Goal: Task Accomplishment & Management: Use online tool/utility

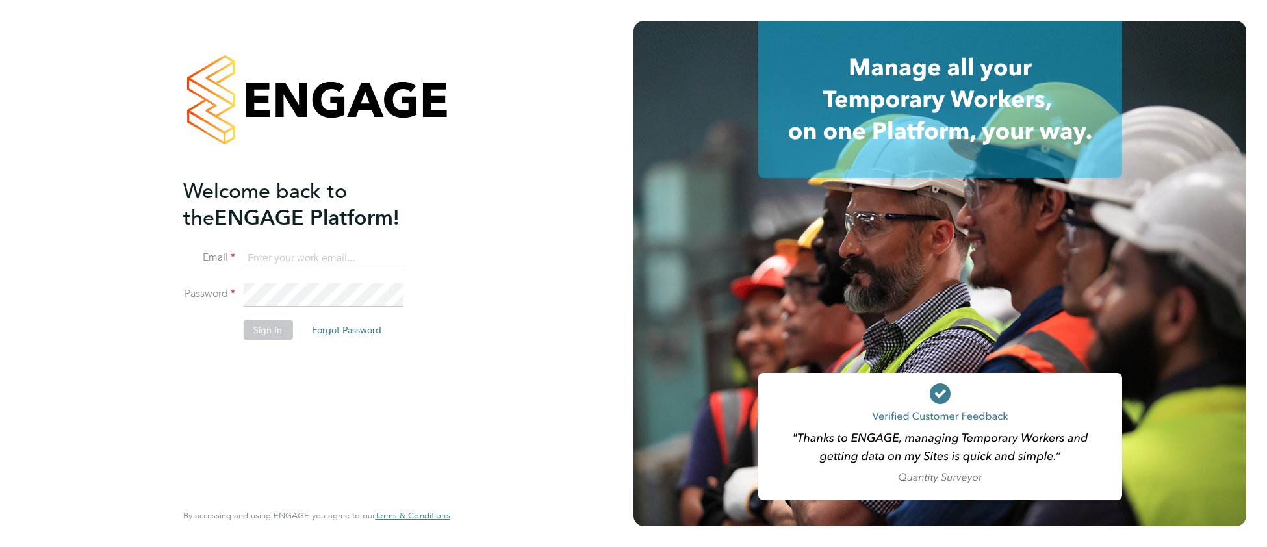
click at [332, 252] on input at bounding box center [323, 258] width 161 height 23
type input "[EMAIL_ADDRESS][DOMAIN_NAME]"
click at [266, 327] on button "Sign In" at bounding box center [267, 330] width 49 height 21
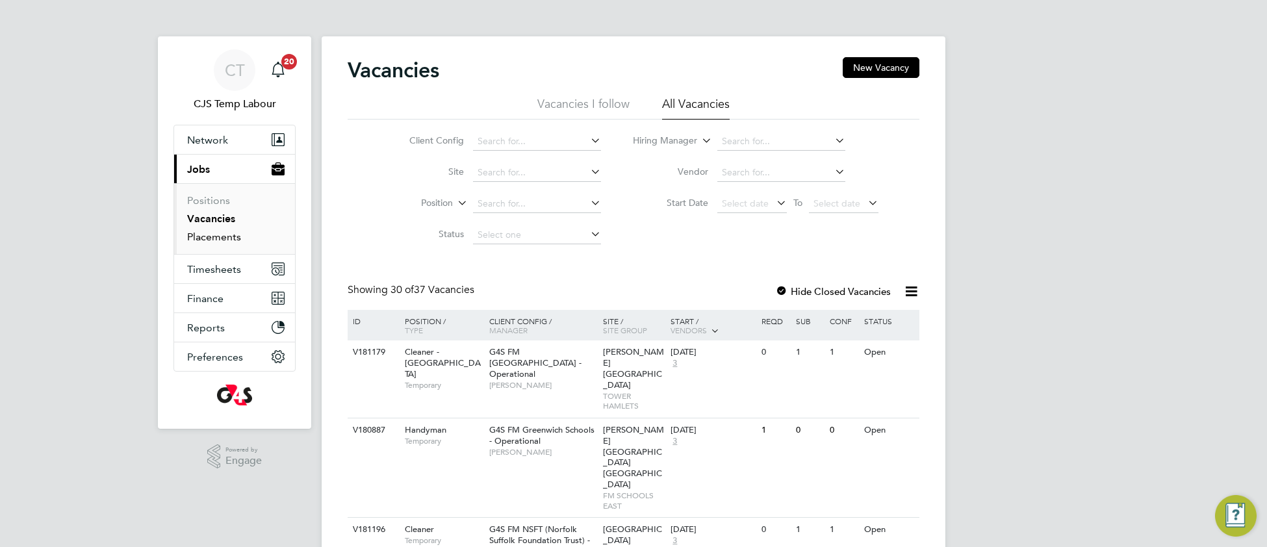
click at [221, 237] on link "Placements" at bounding box center [214, 237] width 54 height 12
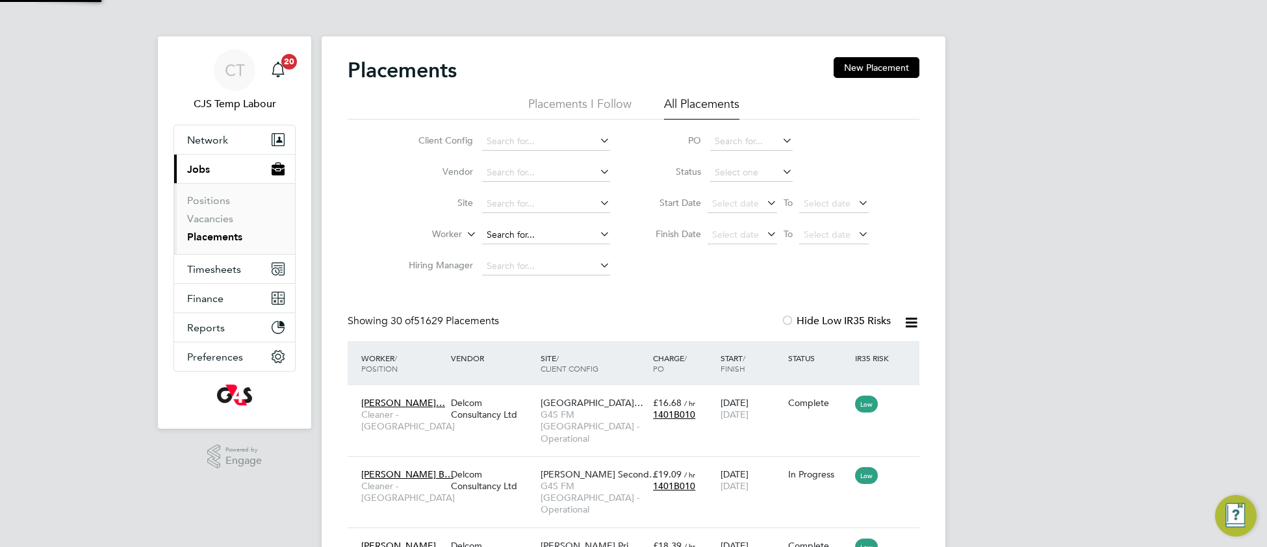
click at [508, 230] on input at bounding box center [546, 235] width 128 height 18
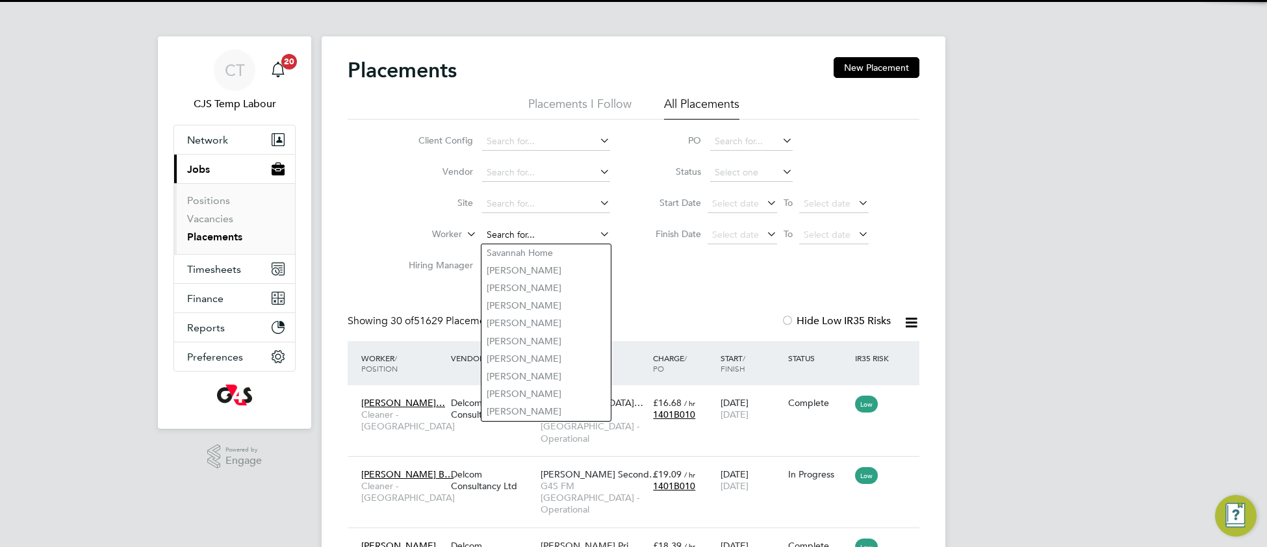
paste input "https://docs.google.com/spreadsheets/d/1anB0QS10Rl0pZGaT7U9XY5WpQa_dZLzt_E1ZGug…"
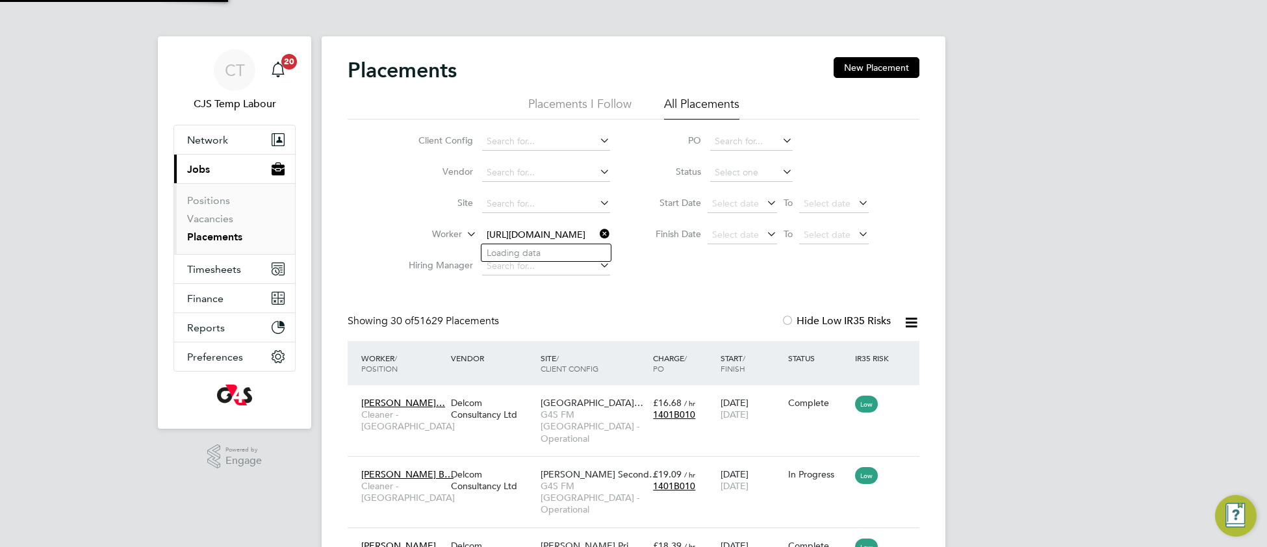
type input "https://docs.google.com/spreadsheets/d/1anB0QS10Rl0pZGaT7U9XY5WpQa_dZLzt_E1ZGug…"
click at [597, 236] on icon at bounding box center [597, 234] width 0 height 18
click at [561, 229] on input at bounding box center [546, 235] width 128 height 18
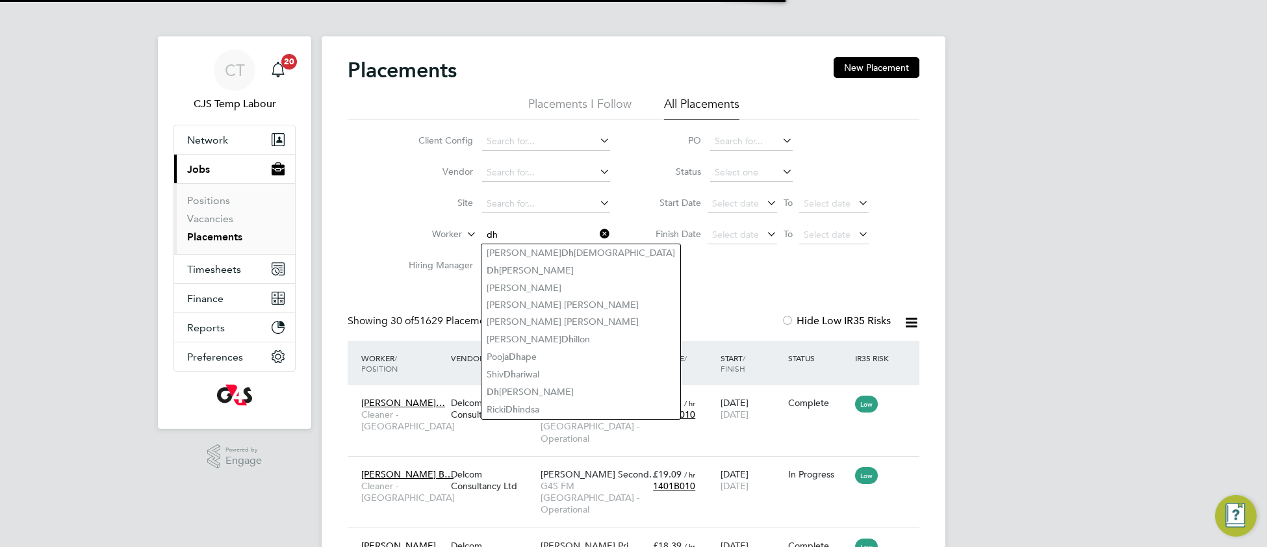
type input "dh"
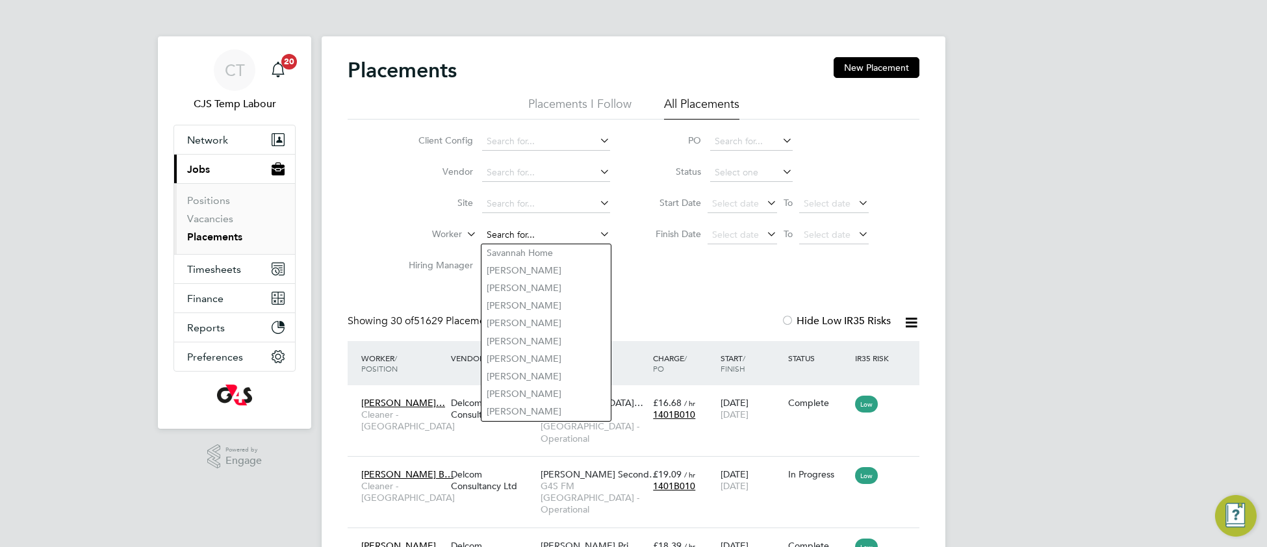
click at [494, 229] on input at bounding box center [546, 235] width 128 height 18
paste input "Dharmisha"
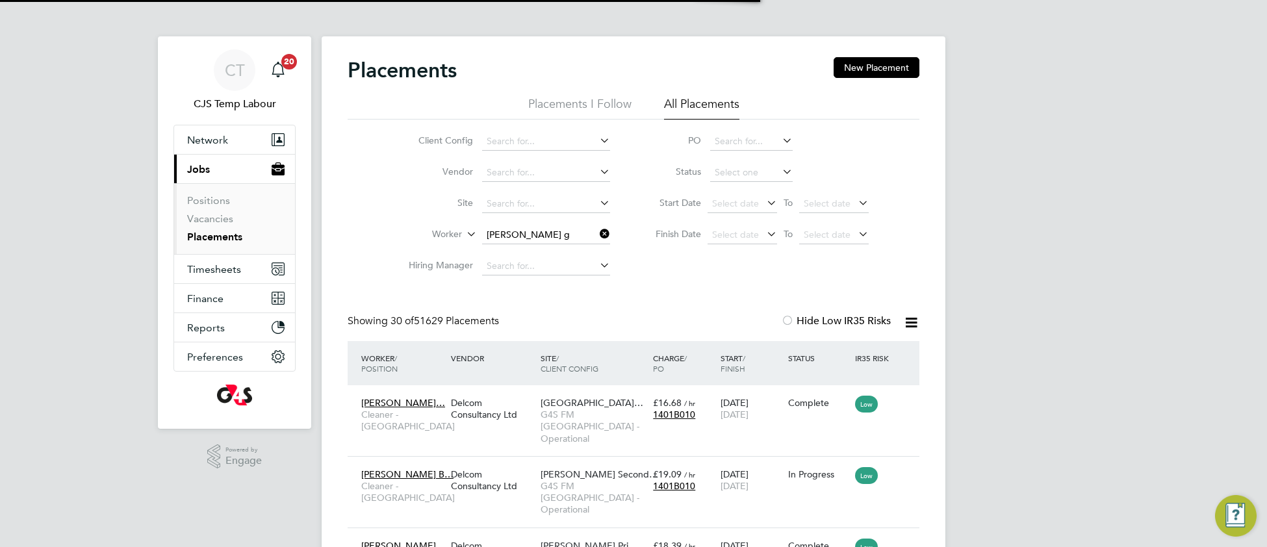
click at [580, 252] on li "Dharmisha Rajnikant Gohil" at bounding box center [562, 253] width 161 height 18
type input "Dharmisha Rajnikant Gohil"
